Goal: Obtain resource: Download file/media

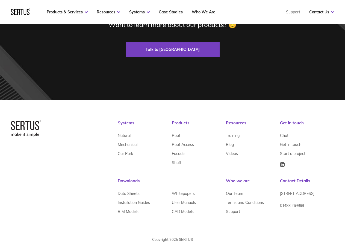
scroll to position [1626, 0]
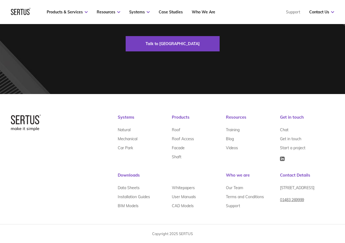
click at [25, 118] on img at bounding box center [26, 122] width 30 height 16
click at [39, 115] on img at bounding box center [26, 122] width 30 height 16
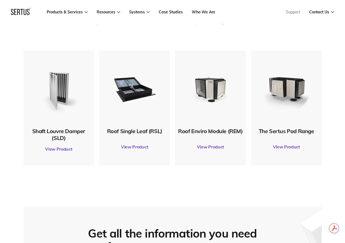
scroll to position [206, 0]
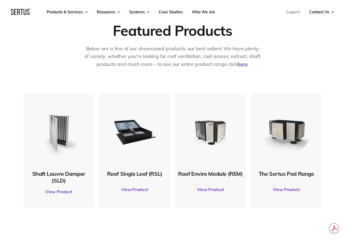
click at [137, 187] on link "View Product" at bounding box center [134, 189] width 65 height 15
click at [129, 190] on link "View Product" at bounding box center [134, 189] width 65 height 15
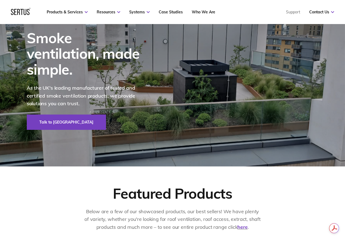
scroll to position [42, 0]
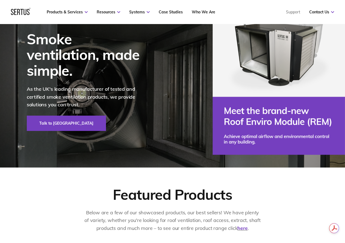
click at [57, 216] on div "Featured Products Below are a few of our showcased products, our best sellers! …" at bounding box center [172, 212] width 298 height 54
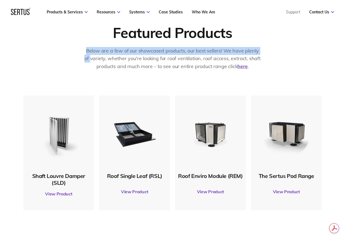
scroll to position [206, 0]
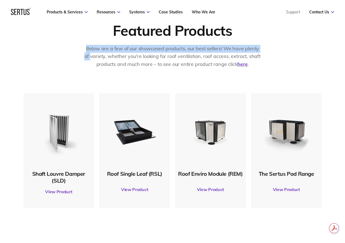
click at [129, 188] on link "View Product" at bounding box center [134, 189] width 65 height 15
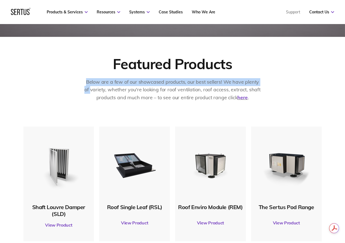
scroll to position [97, 0]
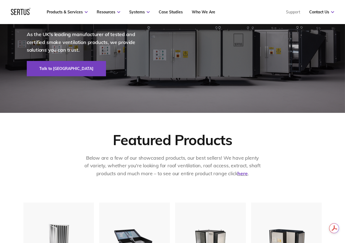
click at [157, 178] on div "Below are a few of our showcased products, our best sellers! We have plenty of …" at bounding box center [172, 169] width 177 height 30
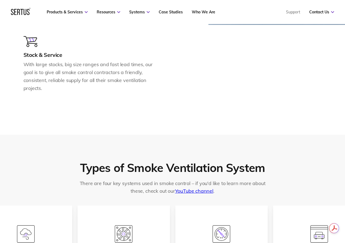
scroll to position [752, 0]
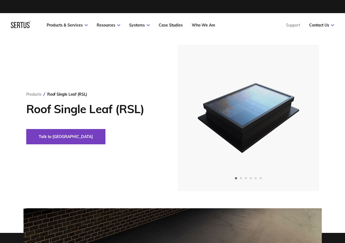
click at [26, 26] on icon at bounding box center [25, 25] width 3 height 6
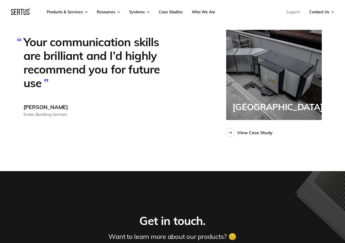
scroll to position [1408, 0]
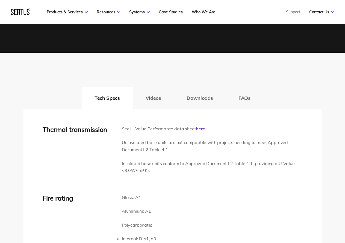
scroll to position [792, 0]
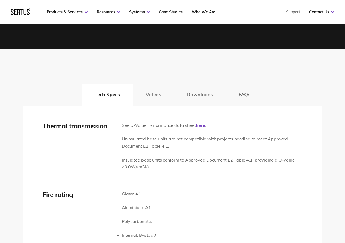
click at [153, 96] on button "Videos" at bounding box center [153, 95] width 41 height 22
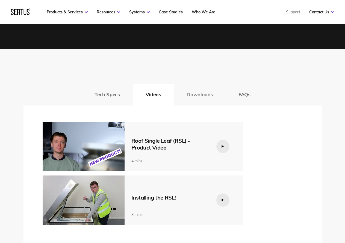
click at [205, 92] on button "Downloads" at bounding box center [200, 95] width 52 height 22
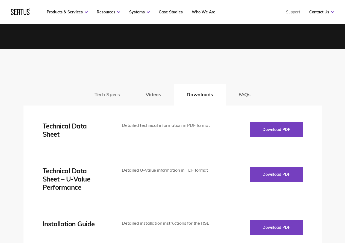
click at [118, 93] on button "Tech Specs" at bounding box center [107, 95] width 51 height 22
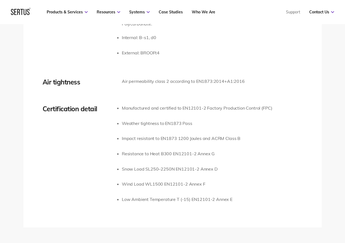
scroll to position [983, 0]
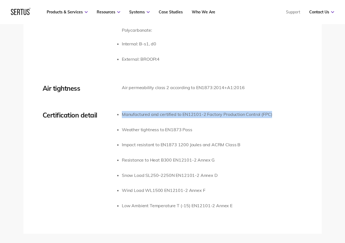
drag, startPoint x: 277, startPoint y: 118, endPoint x: 120, endPoint y: 111, distance: 157.4
click at [120, 111] on div "Certification detail Manufactured and certified to EN12101-2 Factory Production…" at bounding box center [173, 164] width 260 height 106
click at [120, 111] on div "Certification detail" at bounding box center [82, 164] width 79 height 106
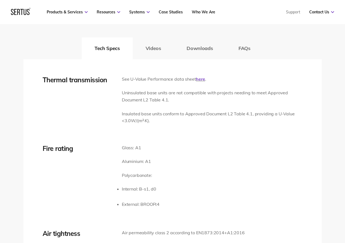
scroll to position [846, 0]
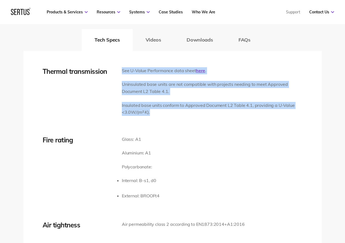
drag, startPoint x: 157, startPoint y: 112, endPoint x: 121, endPoint y: 71, distance: 55.0
click at [121, 71] on div "Thermal transmission See U-Value Performance data sheet here . Uninsulated base…" at bounding box center [173, 94] width 260 height 55
click at [122, 72] on p "See U-Value Performance data sheet here ." at bounding box center [212, 70] width 181 height 7
drag, startPoint x: 122, startPoint y: 72, endPoint x: 177, endPoint y: 114, distance: 69.7
click at [177, 114] on div "See U-Value Performance data sheet here . Uninsulated base units are not compat…" at bounding box center [212, 94] width 181 height 55
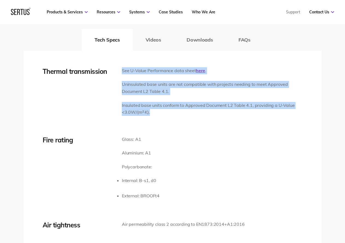
click at [177, 114] on p "Insulated base units conform to Approved Document L2 Table 4.1, providing a U-V…" at bounding box center [212, 109] width 181 height 14
drag, startPoint x: 170, startPoint y: 114, endPoint x: 122, endPoint y: 70, distance: 64.6
click at [122, 70] on div "See U-Value Performance data sheet here . Uninsulated base units are not compat…" at bounding box center [212, 94] width 181 height 55
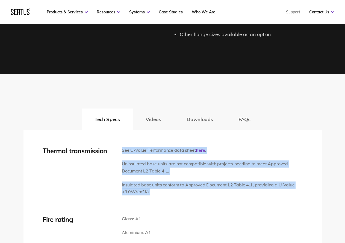
scroll to position [874, 0]
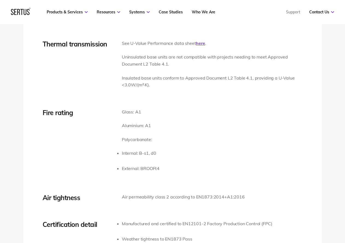
click at [177, 136] on div "Fire rating Glass: A1 Aluminium: A1 Polycarbonate: Internal: B-s1, d0 External:…" at bounding box center [173, 144] width 260 height 72
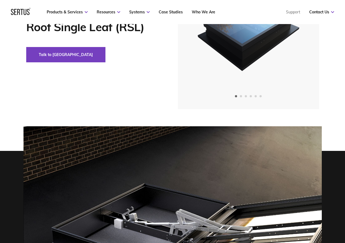
scroll to position [0, 0]
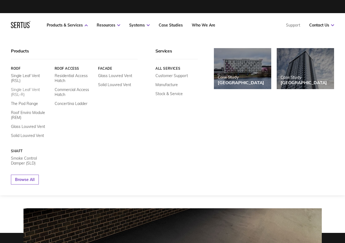
click at [26, 87] on link "Single Leaf Vent (RSL-R)" at bounding box center [31, 92] width 40 height 10
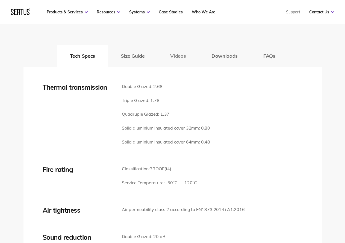
scroll to position [737, 0]
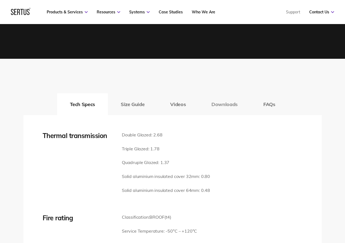
click at [215, 106] on button "Downloads" at bounding box center [225, 104] width 52 height 22
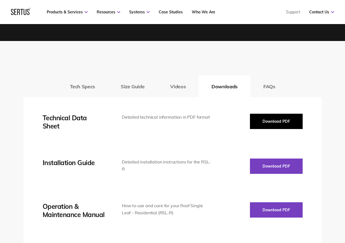
scroll to position [765, 0]
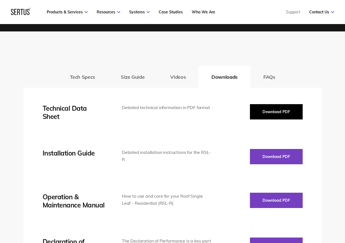
click at [283, 111] on button "Download PDF" at bounding box center [276, 111] width 53 height 15
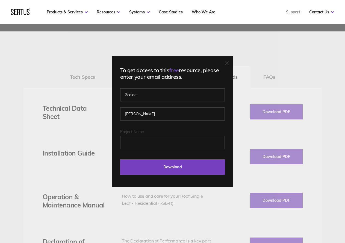
click at [229, 64] on icon at bounding box center [227, 63] width 4 height 4
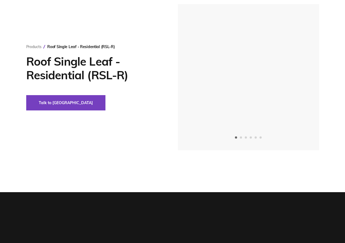
scroll to position [0, 0]
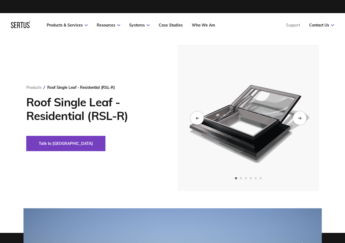
click at [303, 123] on div "Next slide" at bounding box center [299, 117] width 13 height 13
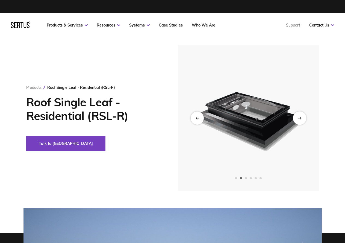
click at [302, 122] on div "Next slide" at bounding box center [299, 117] width 13 height 13
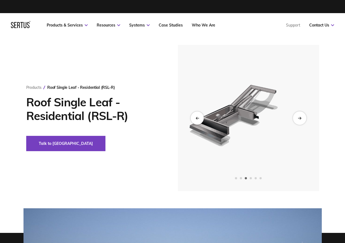
click at [301, 121] on div "Next slide" at bounding box center [299, 117] width 13 height 13
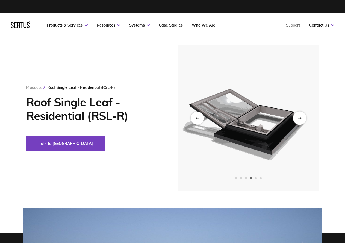
click at [300, 121] on div "Next slide" at bounding box center [299, 117] width 13 height 13
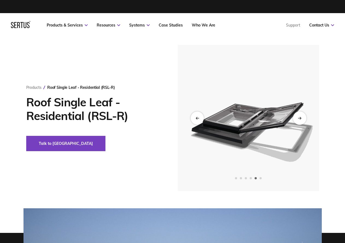
click at [300, 121] on div "Next slide" at bounding box center [299, 117] width 13 height 13
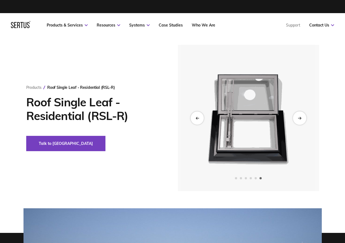
click at [300, 121] on div "Next slide" at bounding box center [299, 117] width 13 height 13
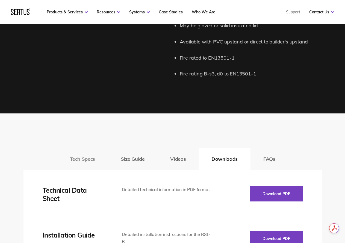
click at [83, 157] on button "Tech Specs" at bounding box center [82, 159] width 51 height 22
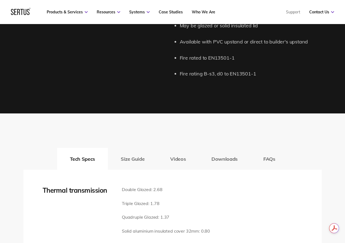
click at [85, 160] on div "Tech Specs Size Guide Videos Downloads FAQs" at bounding box center [172, 159] width 298 height 22
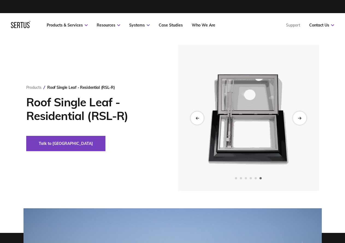
click at [303, 120] on div "Next slide" at bounding box center [299, 117] width 13 height 13
click at [197, 120] on div "Previous slide" at bounding box center [196, 117] width 13 height 13
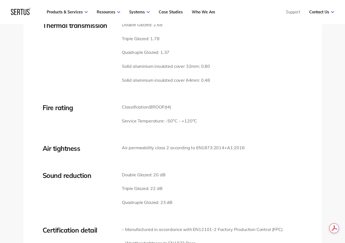
scroll to position [765, 0]
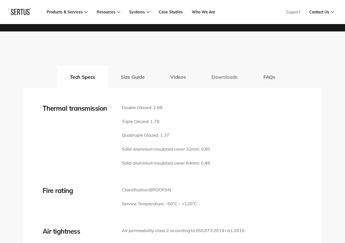
click at [226, 73] on button "Downloads" at bounding box center [225, 77] width 52 height 22
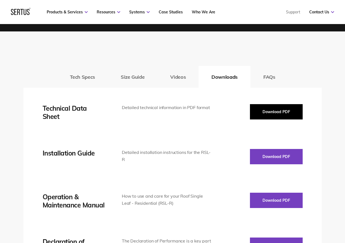
click at [261, 109] on button "Download PDF" at bounding box center [276, 111] width 53 height 15
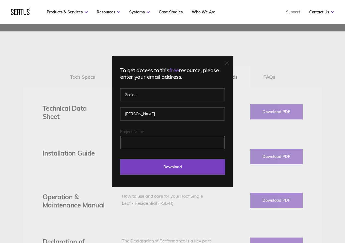
click at [136, 141] on input "Project Name" at bounding box center [172, 142] width 105 height 13
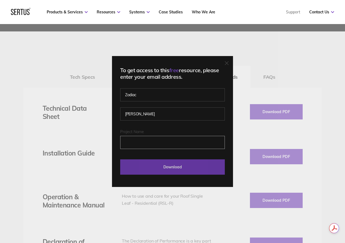
scroll to position [0, 0]
type input "Stanford Hill"
click at [178, 169] on input "Download" at bounding box center [172, 166] width 105 height 15
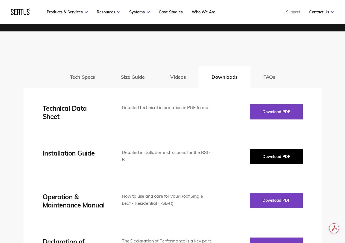
click at [279, 161] on button "Download PDF" at bounding box center [276, 156] width 53 height 15
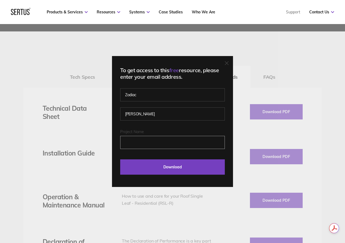
click at [163, 138] on input "Project Name" at bounding box center [172, 142] width 105 height 13
type input "Stanford Hill"
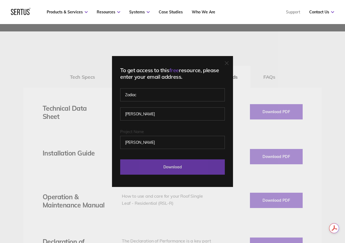
click at [171, 170] on input "Download" at bounding box center [172, 166] width 105 height 15
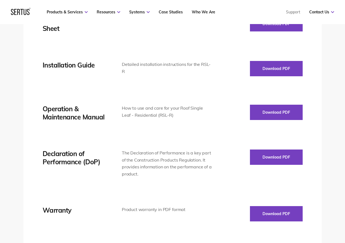
scroll to position [874, 0]
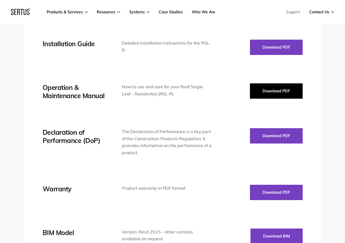
click at [268, 91] on button "Download PDF" at bounding box center [276, 90] width 53 height 15
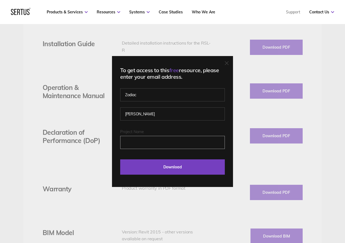
click at [147, 146] on input "Project Name" at bounding box center [172, 142] width 105 height 13
type input "Stanford Hill"
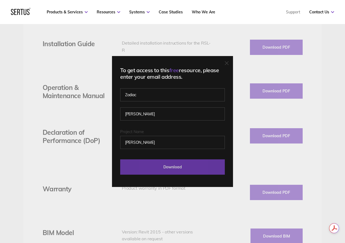
click at [163, 165] on input "Download" at bounding box center [172, 166] width 105 height 15
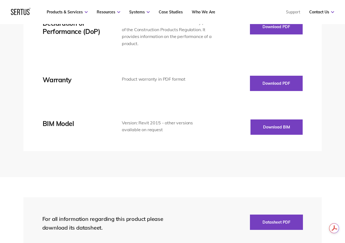
scroll to position [983, 0]
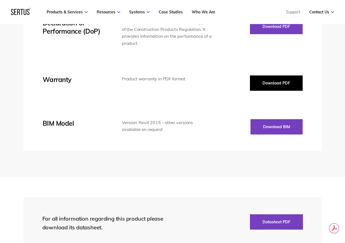
click at [261, 79] on button "Download PDF" at bounding box center [276, 82] width 53 height 15
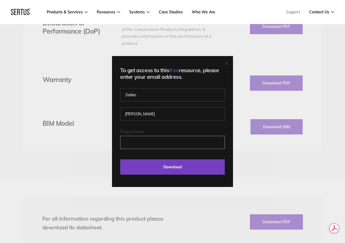
click at [139, 148] on input "Project Name" at bounding box center [172, 142] width 105 height 13
type input "Stanford Hill"
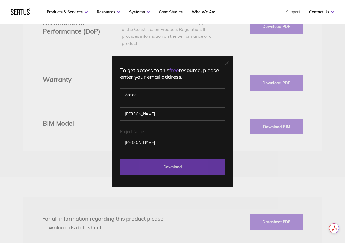
click at [170, 163] on input "Download" at bounding box center [172, 166] width 105 height 15
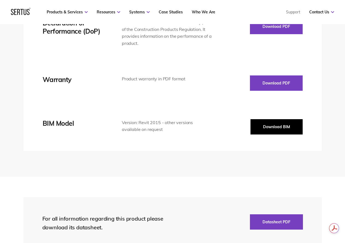
click at [259, 125] on button "Download BIM" at bounding box center [276, 126] width 52 height 15
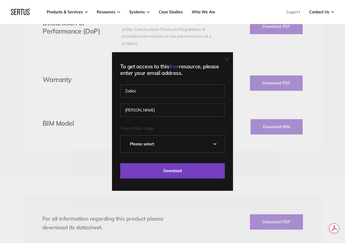
click at [172, 140] on select "Please Select 0 – Strategic Definition 1 - Preparation & Brief 2 - Concept Desi…" at bounding box center [172, 143] width 104 height 17
click at [104, 160] on div "To get access to this free resource, please enter your email address. Zodiac Mo…" at bounding box center [172, 121] width 345 height 243
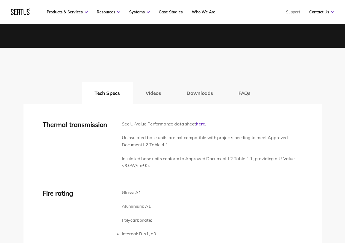
scroll to position [792, 0]
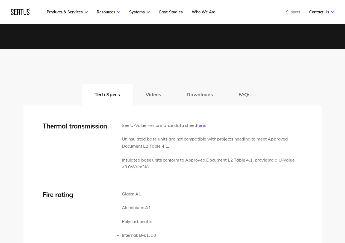
click at [200, 126] on link "here" at bounding box center [200, 124] width 9 height 5
